Goal: Transaction & Acquisition: Purchase product/service

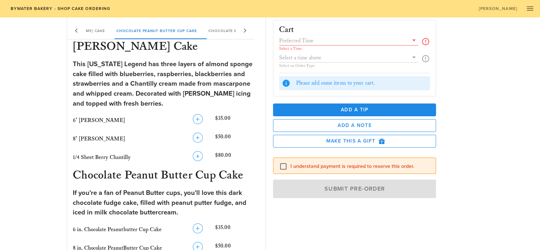
scroll to position [129, 0]
click at [415, 38] on icon at bounding box center [414, 40] width 9 height 9
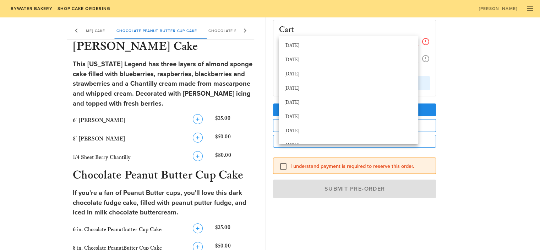
scroll to position [94, 0]
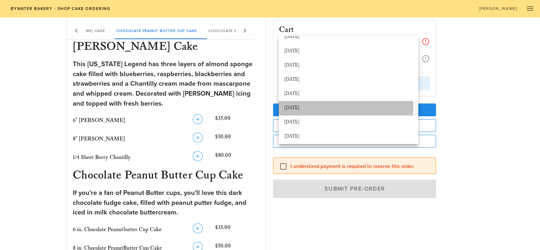
click at [310, 107] on div "[DATE]" at bounding box center [348, 108] width 128 height 6
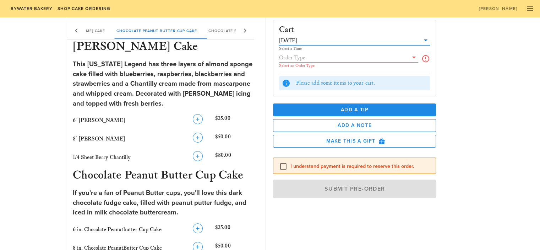
click at [351, 61] on div at bounding box center [349, 57] width 140 height 9
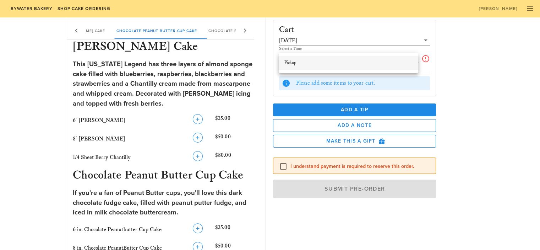
click at [350, 62] on div "Pickup" at bounding box center [348, 63] width 128 height 6
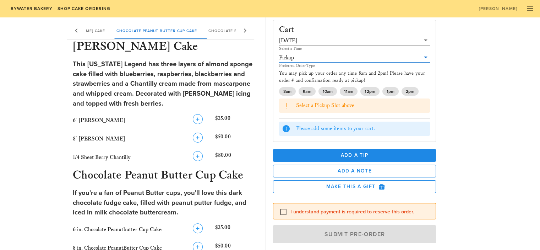
scroll to position [9, 0]
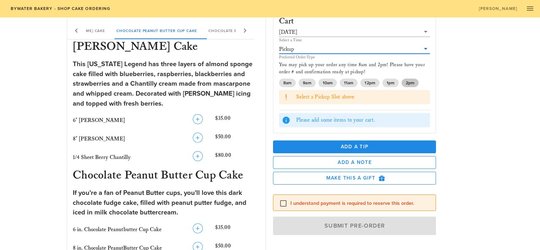
drag, startPoint x: 411, startPoint y: 82, endPoint x: 408, endPoint y: 80, distance: 3.7
click at [408, 80] on span "2pm" at bounding box center [410, 82] width 9 height 9
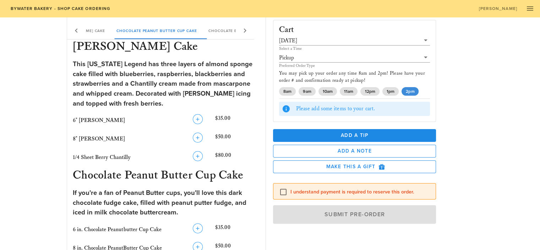
scroll to position [0, 0]
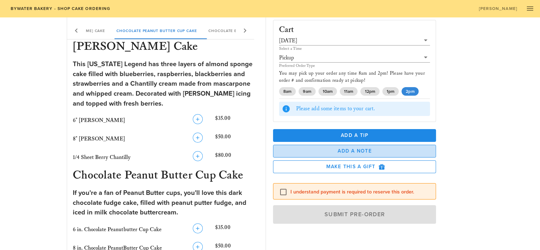
click at [376, 152] on span "Add a Note" at bounding box center [354, 151] width 151 height 6
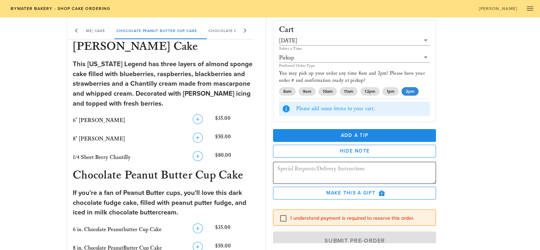
click at [370, 169] on textarea at bounding box center [356, 173] width 159 height 20
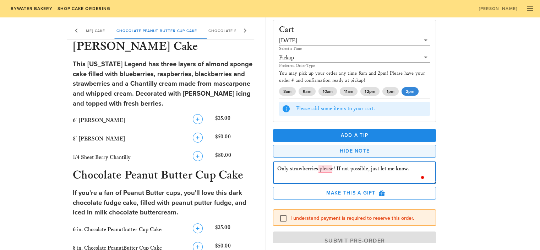
type textarea "Only strawberries please! If not possible, just let me know."
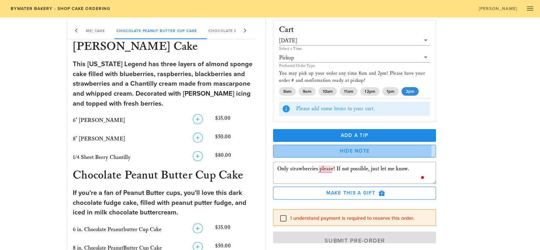
click at [413, 149] on span "Hide Note" at bounding box center [354, 151] width 151 height 6
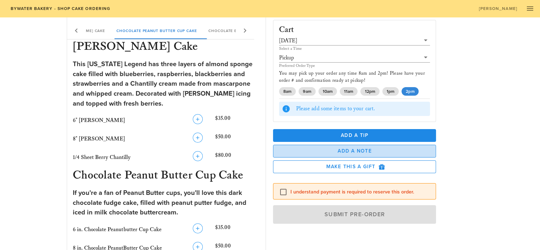
click at [413, 149] on span "Add a Note" at bounding box center [354, 151] width 151 height 6
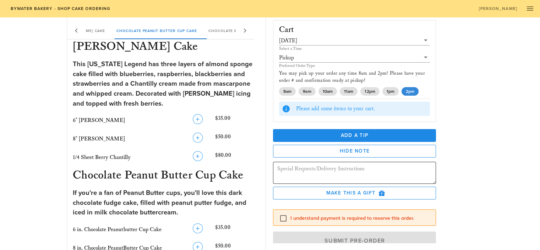
click at [382, 174] on textarea at bounding box center [356, 173] width 159 height 20
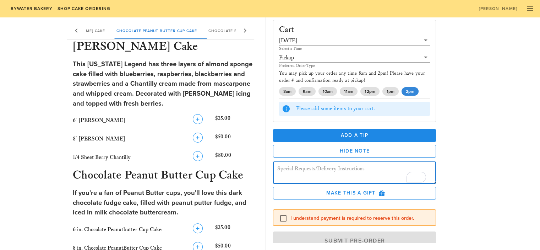
type textarea "A"
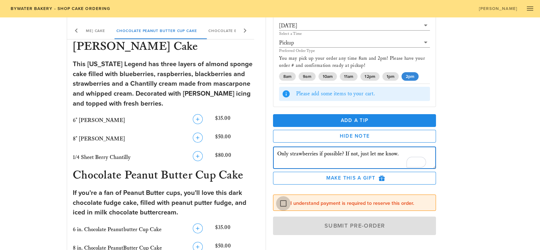
type textarea "Only strawberries if possible? If not, just let me know."
click at [281, 204] on div at bounding box center [283, 203] width 12 height 12
checkbox input "true"
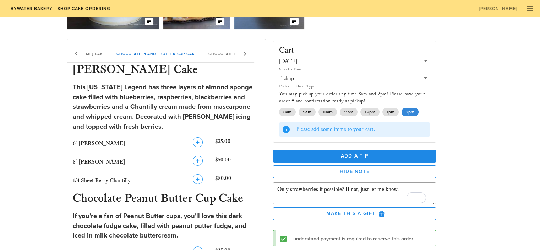
scroll to position [127, 0]
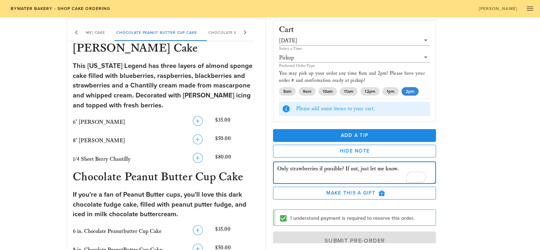
click at [399, 167] on textarea "Only strawberries if possible? If not, just let me know." at bounding box center [356, 173] width 159 height 20
type textarea "Only strawberries if possible? If not, just let me know. For a birthday, can we…"
click at [456, 145] on div "Cart October 9th Select a Time Pickup Preferred Order Type You may pick up your…" at bounding box center [372, 128] width 206 height 228
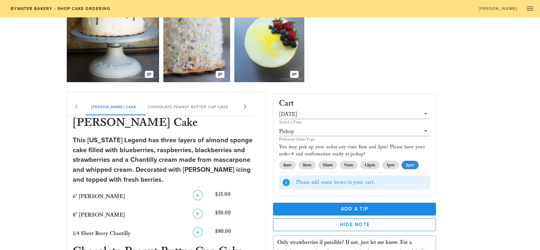
scroll to position [109, 0]
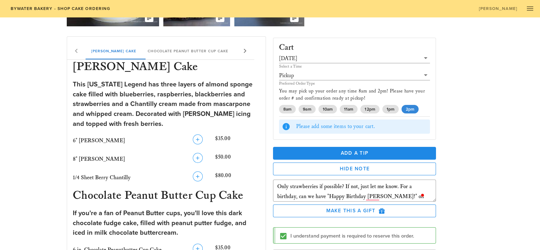
click at [247, 53] on icon at bounding box center [245, 51] width 9 height 9
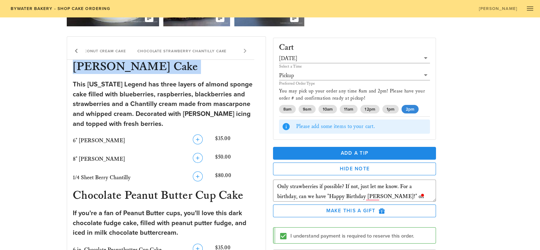
click at [247, 53] on div "Berry Chantilly Cake Chocolate Peanut Butter Cup Cake Chocolate Butter Pecan Ca…" at bounding box center [160, 50] width 187 height 17
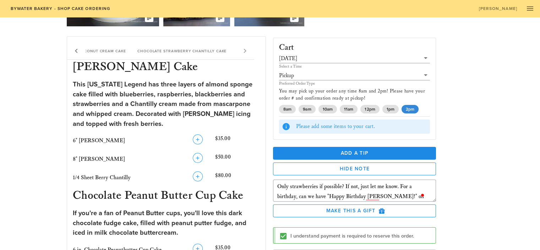
click at [171, 106] on div "This Louisiana Legend has three layers of almond sponge cake filled with bluebe…" at bounding box center [166, 104] width 187 height 49
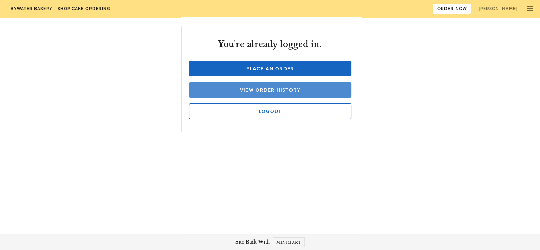
click at [292, 91] on span "View Order History" at bounding box center [270, 90] width 149 height 6
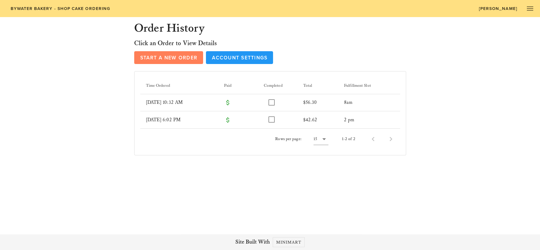
click at [172, 55] on span "Start a New Order" at bounding box center [169, 58] width 58 height 6
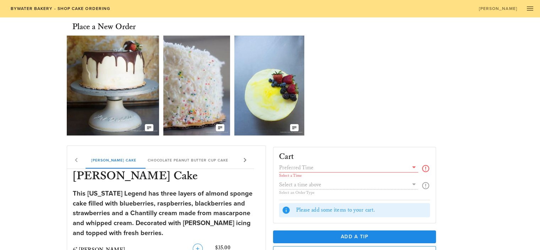
click at [29, 7] on span "Bywater Bakery - Shop Cake Ordering" at bounding box center [60, 8] width 100 height 5
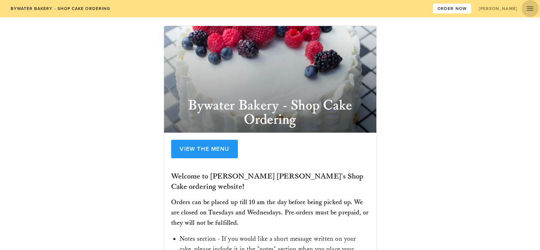
click at [534, 8] on icon "button" at bounding box center [530, 8] width 9 height 9
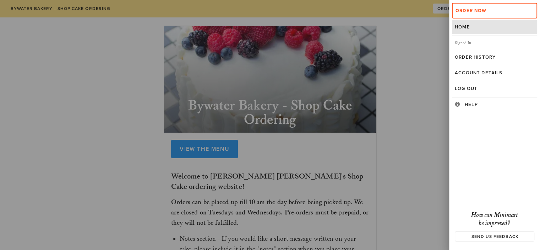
click at [416, 87] on div at bounding box center [270, 125] width 540 height 250
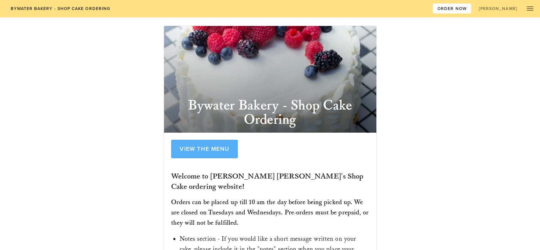
click at [211, 147] on span "View the Menu" at bounding box center [204, 148] width 50 height 7
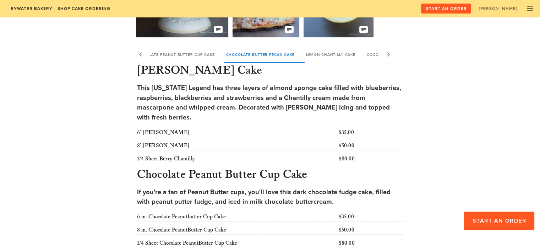
scroll to position [100, 0]
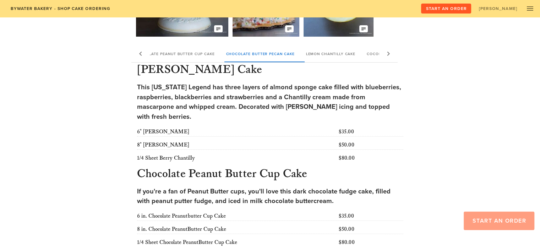
click at [482, 218] on span "Start an Order" at bounding box center [499, 220] width 54 height 7
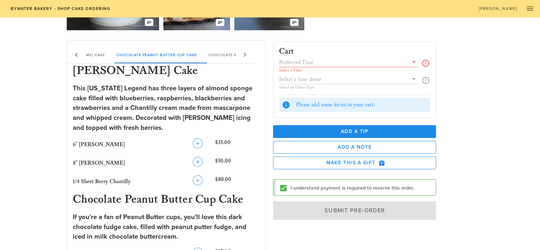
scroll to position [107, 0]
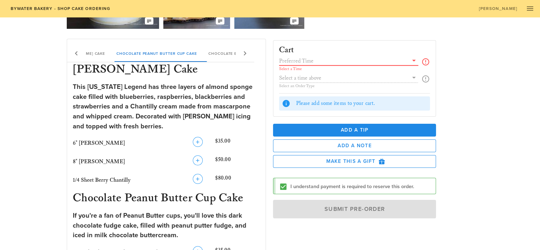
click at [312, 64] on input "text" at bounding box center [344, 60] width 130 height 9
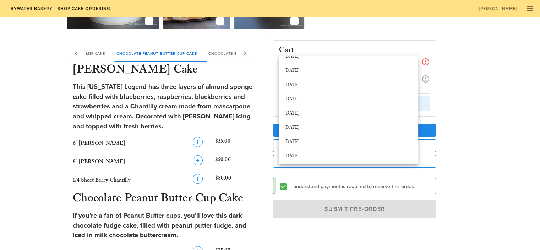
scroll to position [97, 0]
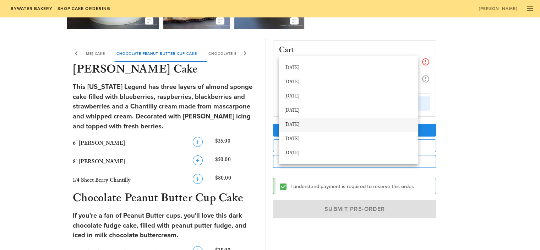
click at [309, 128] on div "October 9th" at bounding box center [348, 124] width 128 height 11
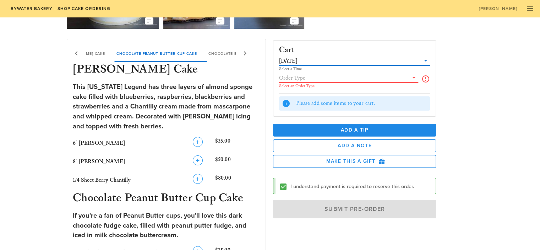
click at [402, 78] on input "text" at bounding box center [344, 77] width 130 height 9
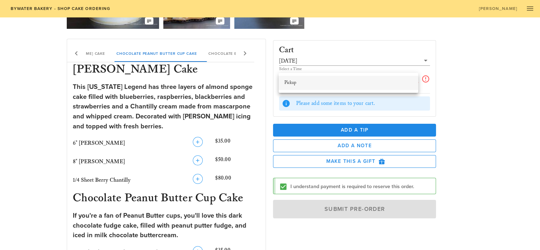
click at [393, 81] on div "Pickup" at bounding box center [348, 83] width 128 height 6
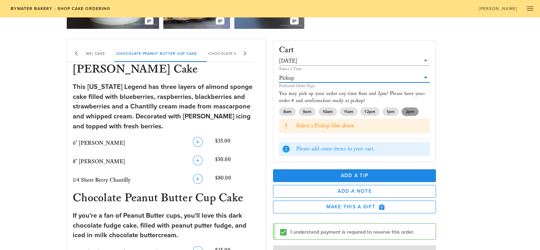
click at [413, 112] on span "2pm" at bounding box center [410, 111] width 9 height 9
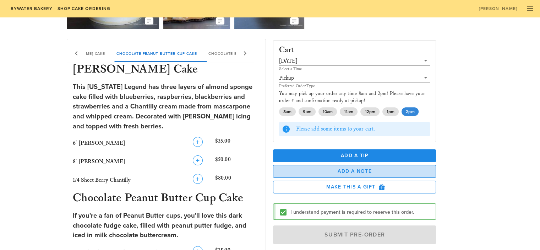
click at [371, 170] on span "Add a Note" at bounding box center [354, 171] width 151 height 6
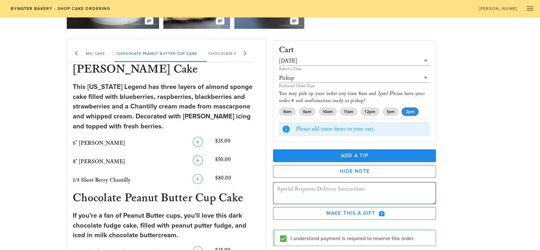
click at [353, 187] on textarea at bounding box center [356, 194] width 159 height 20
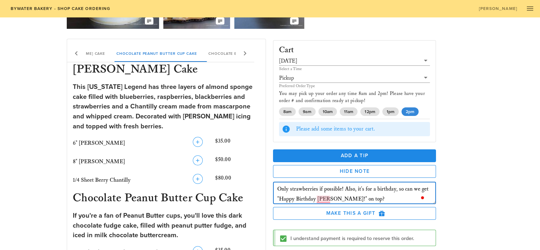
scroll to position [15, 0]
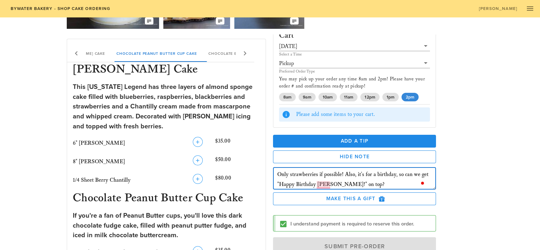
type textarea "Only strawberries if possible! Also, it's for a birthday, so can we get "Happy …"
click at [197, 158] on icon "button" at bounding box center [198, 160] width 9 height 9
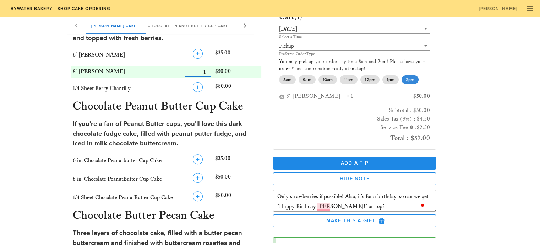
scroll to position [58, 0]
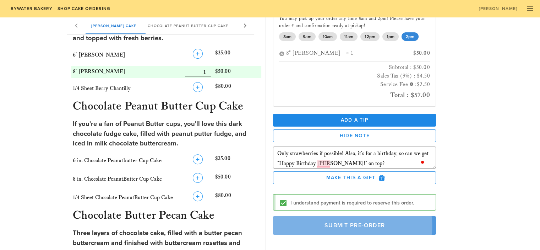
click at [366, 224] on span "Submit Pre-Order" at bounding box center [354, 225] width 147 height 7
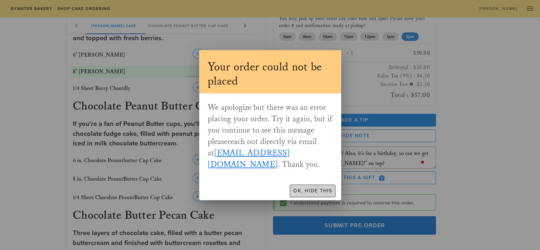
click at [310, 187] on button "Ok, Hide This" at bounding box center [313, 190] width 46 height 13
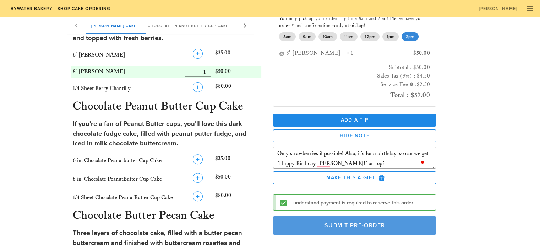
click at [357, 228] on button "Submit Pre-Order" at bounding box center [354, 225] width 163 height 18
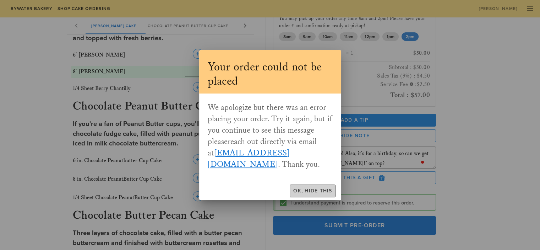
click at [307, 189] on span "Ok, Hide This" at bounding box center [312, 190] width 39 height 6
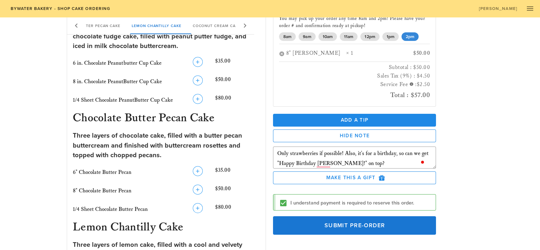
scroll to position [301, 0]
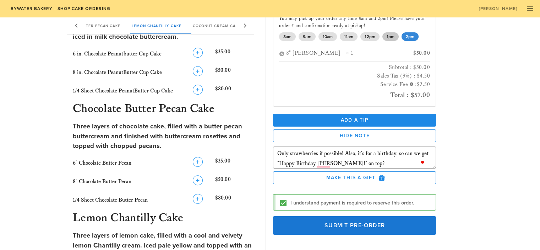
click at [392, 33] on span "1pm" at bounding box center [390, 36] width 8 height 9
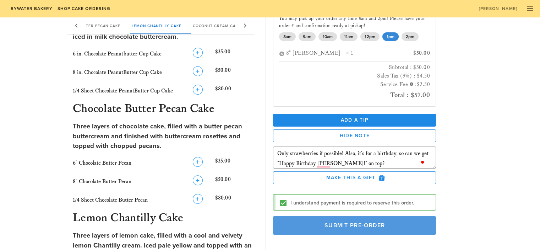
click at [346, 224] on span "Submit Pre-Order" at bounding box center [354, 225] width 147 height 7
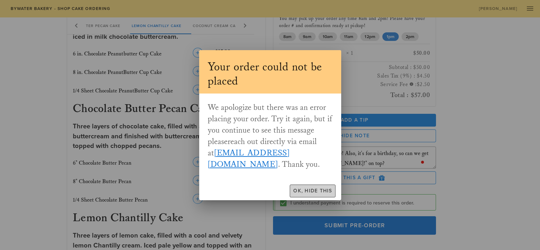
click at [310, 192] on span "Ok, Hide This" at bounding box center [312, 190] width 39 height 6
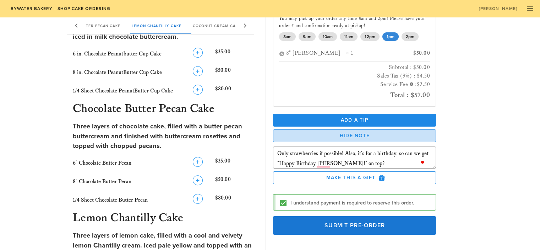
click at [354, 138] on button "Hide Note" at bounding box center [354, 135] width 163 height 13
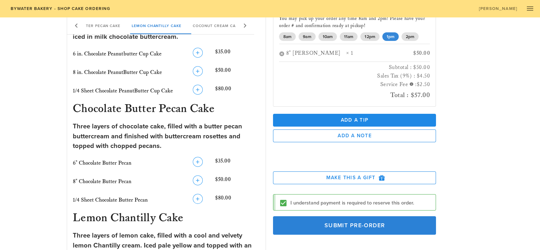
scroll to position [31, 0]
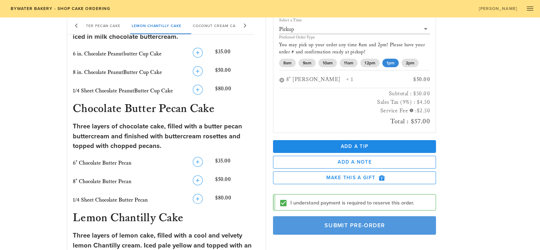
click at [355, 216] on button "Submit Pre-Order" at bounding box center [354, 225] width 163 height 18
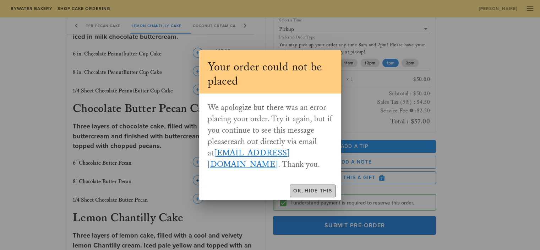
click at [317, 191] on span "Ok, Hide This" at bounding box center [312, 190] width 39 height 6
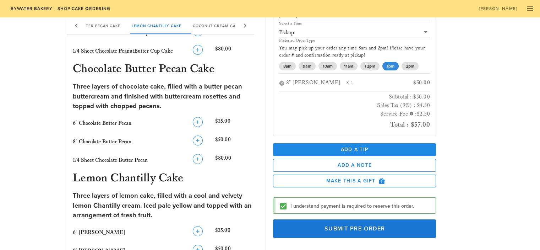
scroll to position [28, 0]
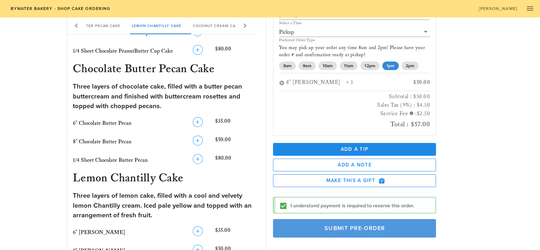
click at [350, 224] on span "Submit Pre-Order" at bounding box center [354, 227] width 147 height 7
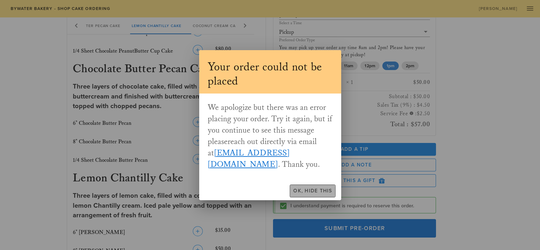
click at [308, 192] on span "Ok, Hide This" at bounding box center [312, 190] width 39 height 6
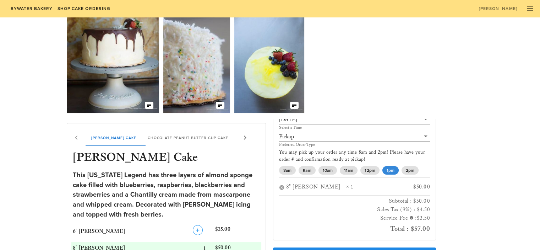
scroll to position [0, 0]
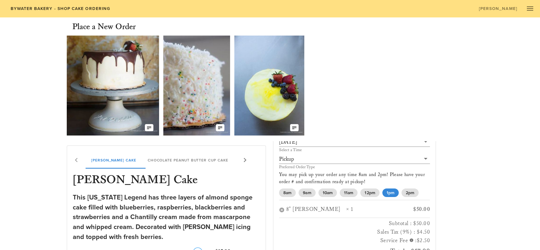
click at [73, 4] on link "Bywater Bakery - Shop Cake Ordering" at bounding box center [60, 9] width 109 height 10
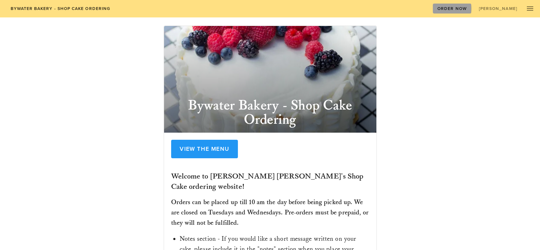
click at [467, 6] on span "Order Now" at bounding box center [452, 8] width 30 height 5
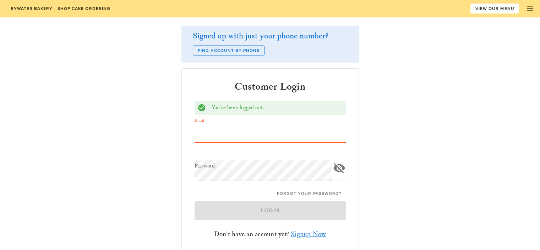
type input "Joewe27@gmail.com"
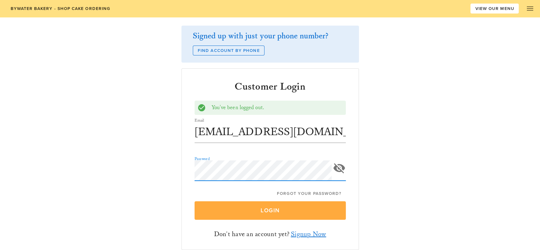
click at [250, 212] on span "Login" at bounding box center [270, 210] width 135 height 7
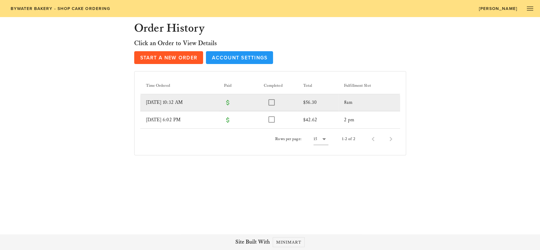
click at [275, 100] on div at bounding box center [271, 102] width 9 height 9
click at [276, 102] on div at bounding box center [271, 102] width 9 height 9
click at [243, 105] on td at bounding box center [233, 102] width 31 height 17
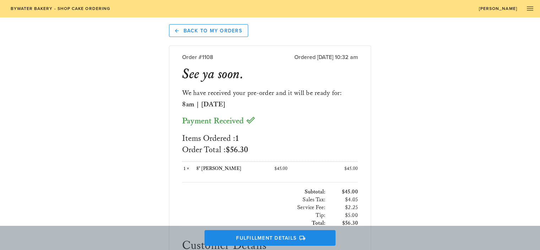
click at [201, 39] on div "Back to My Orders Order #1108 Ordered Oct 9, 2023 at 10:32 am See ya soon. We h…" at bounding box center [270, 205] width 211 height 376
click at [206, 32] on span "Back to My Orders" at bounding box center [208, 30] width 67 height 6
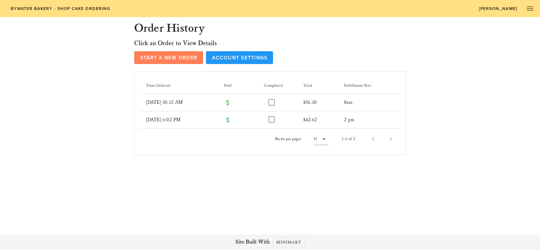
click at [169, 55] on span "Start a New Order" at bounding box center [169, 58] width 58 height 6
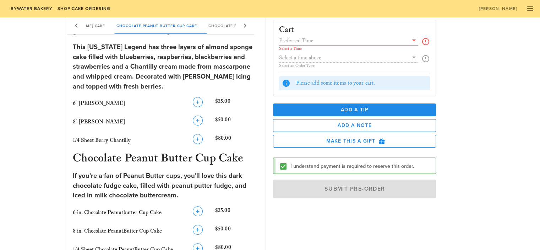
scroll to position [146, 0]
click at [200, 122] on icon "button" at bounding box center [198, 120] width 9 height 9
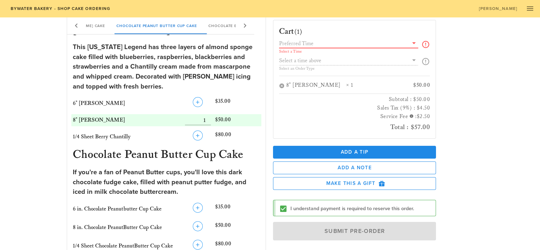
click at [342, 45] on input "text" at bounding box center [344, 43] width 130 height 9
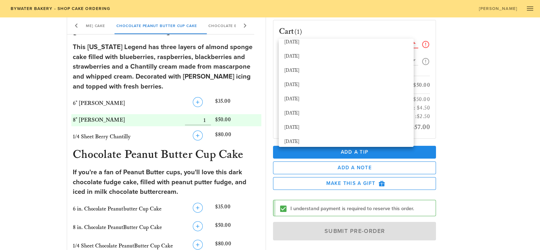
scroll to position [120, 0]
click at [314, 94] on div "October 10th" at bounding box center [346, 98] width 124 height 11
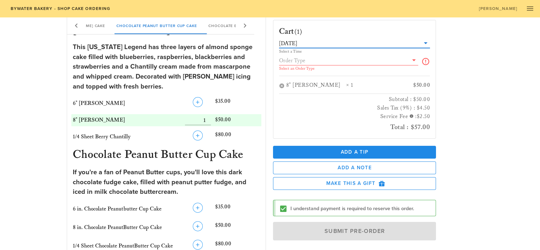
click at [401, 48] on div "October 10th" at bounding box center [354, 43] width 151 height 9
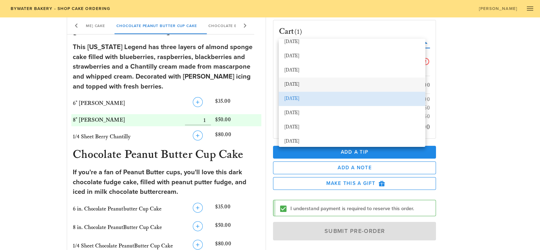
click at [320, 86] on div "October 9th" at bounding box center [351, 85] width 135 height 6
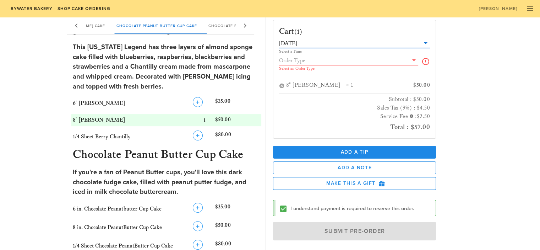
click at [401, 63] on input "text" at bounding box center [344, 60] width 130 height 9
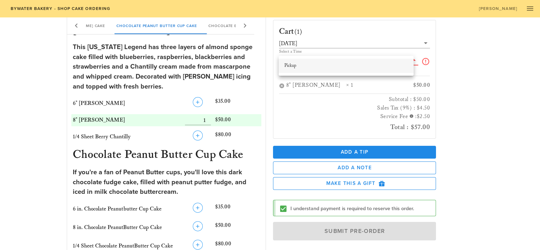
click at [371, 71] on div "Pickup" at bounding box center [346, 65] width 124 height 11
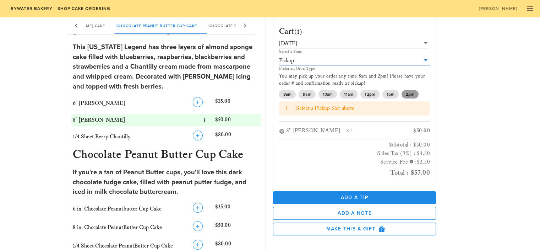
click at [411, 94] on span "2pm" at bounding box center [410, 94] width 9 height 9
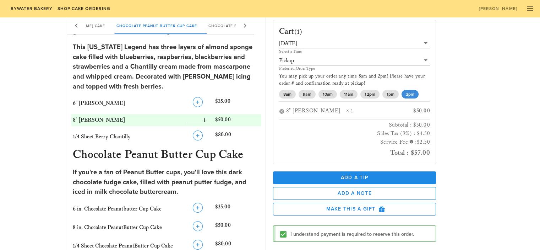
scroll to position [31, 0]
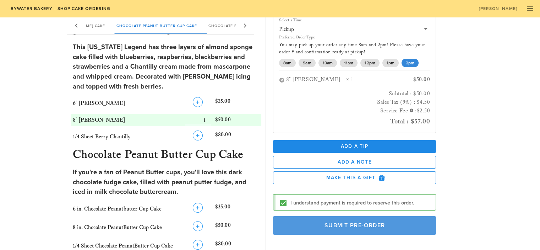
click at [318, 223] on span "Submit Pre-Order" at bounding box center [354, 225] width 147 height 7
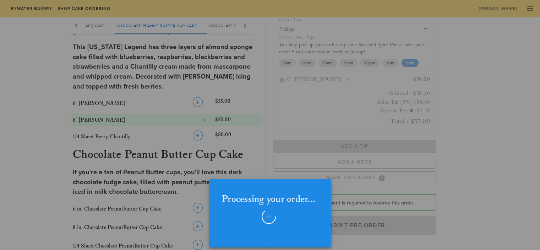
checkbox input "false"
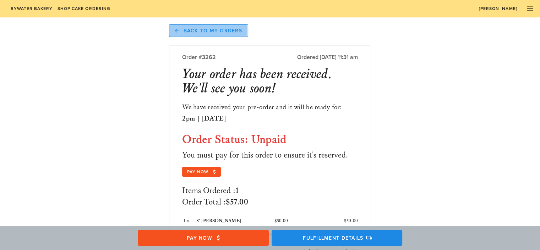
click at [226, 31] on span "Back to My Orders" at bounding box center [208, 30] width 67 height 6
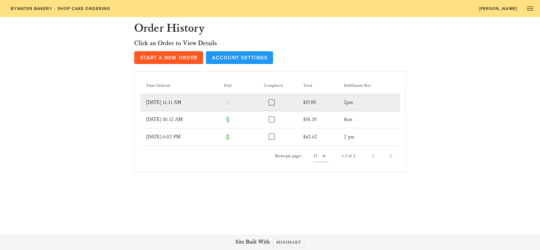
click at [229, 100] on icon at bounding box center [227, 102] width 7 height 7
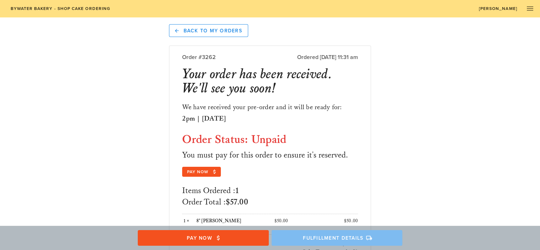
click at [337, 238] on span "Fulfillment Details" at bounding box center [336, 237] width 117 height 6
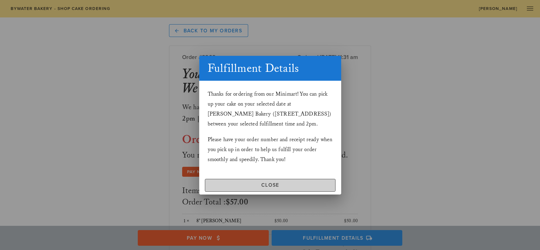
click at [284, 184] on span "Close" at bounding box center [270, 185] width 124 height 6
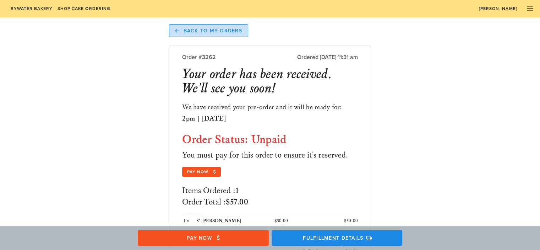
click at [207, 27] on span "Back to My Orders" at bounding box center [208, 30] width 67 height 6
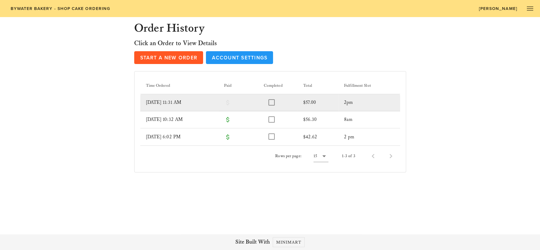
click at [202, 102] on td "9/20/2025 11:31 AM" at bounding box center [179, 102] width 78 height 17
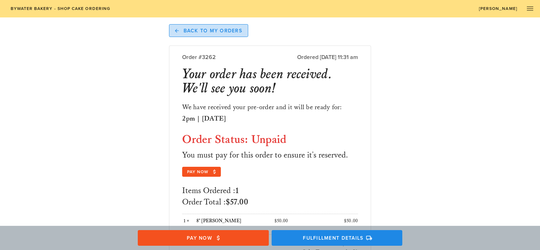
click at [205, 33] on span "Back to My Orders" at bounding box center [208, 30] width 67 height 6
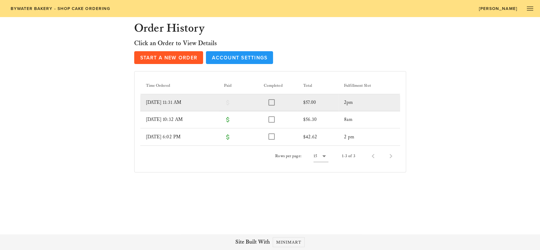
drag, startPoint x: 259, startPoint y: 103, endPoint x: 238, endPoint y: 101, distance: 20.7
click at [238, 101] on td at bounding box center [233, 102] width 31 height 17
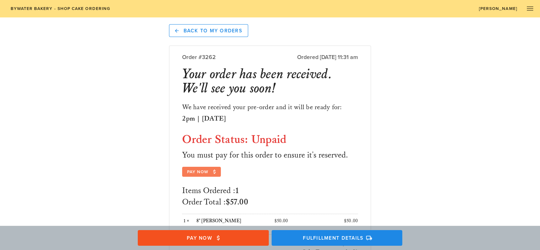
click at [191, 168] on span "Pay Now" at bounding box center [202, 171] width 30 height 6
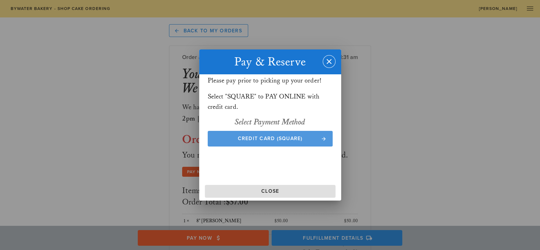
click at [270, 139] on span "Credit Card (Square)" at bounding box center [269, 138] width 111 height 6
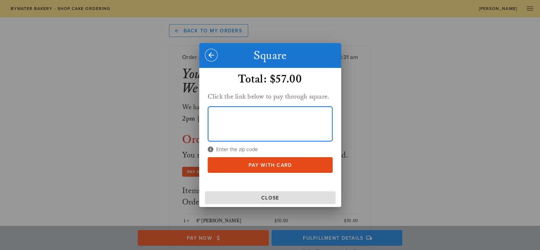
click at [234, 147] on div "Enter the zip code" at bounding box center [270, 131] width 125 height 51
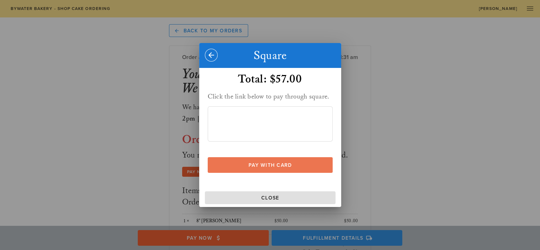
click at [273, 164] on span "Pay With Card" at bounding box center [269, 165] width 111 height 6
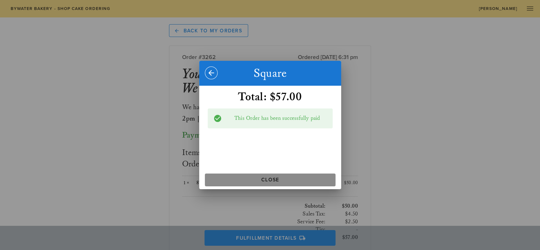
click at [283, 181] on span "Close" at bounding box center [270, 179] width 125 height 6
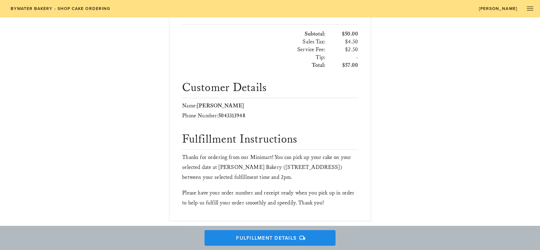
scroll to position [190, 0]
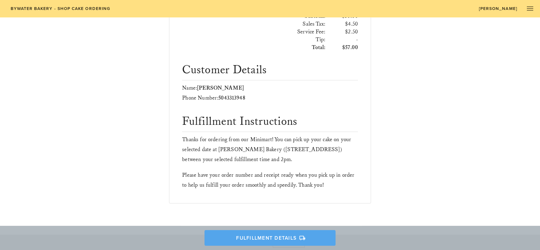
click at [264, 238] on span "Fulfillment Details" at bounding box center [270, 237] width 117 height 6
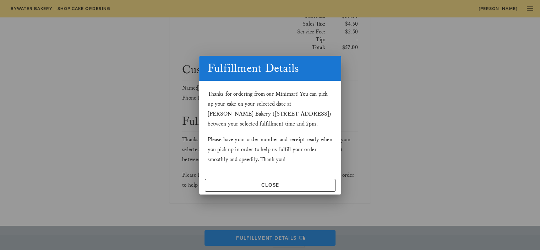
click at [273, 195] on div at bounding box center [270, 125] width 540 height 250
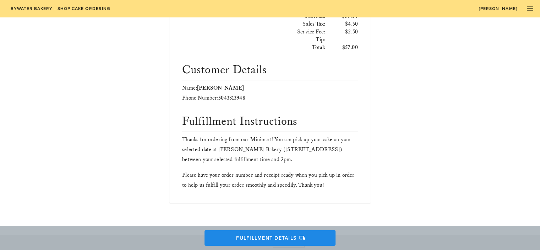
click at [281, 191] on div "We have received your pre-order and it will be ready for: 2pm | October 9th Pay…" at bounding box center [269, 54] width 187 height 284
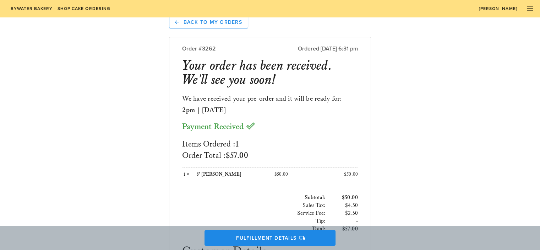
scroll to position [0, 0]
